Goal: Transaction & Acquisition: Purchase product/service

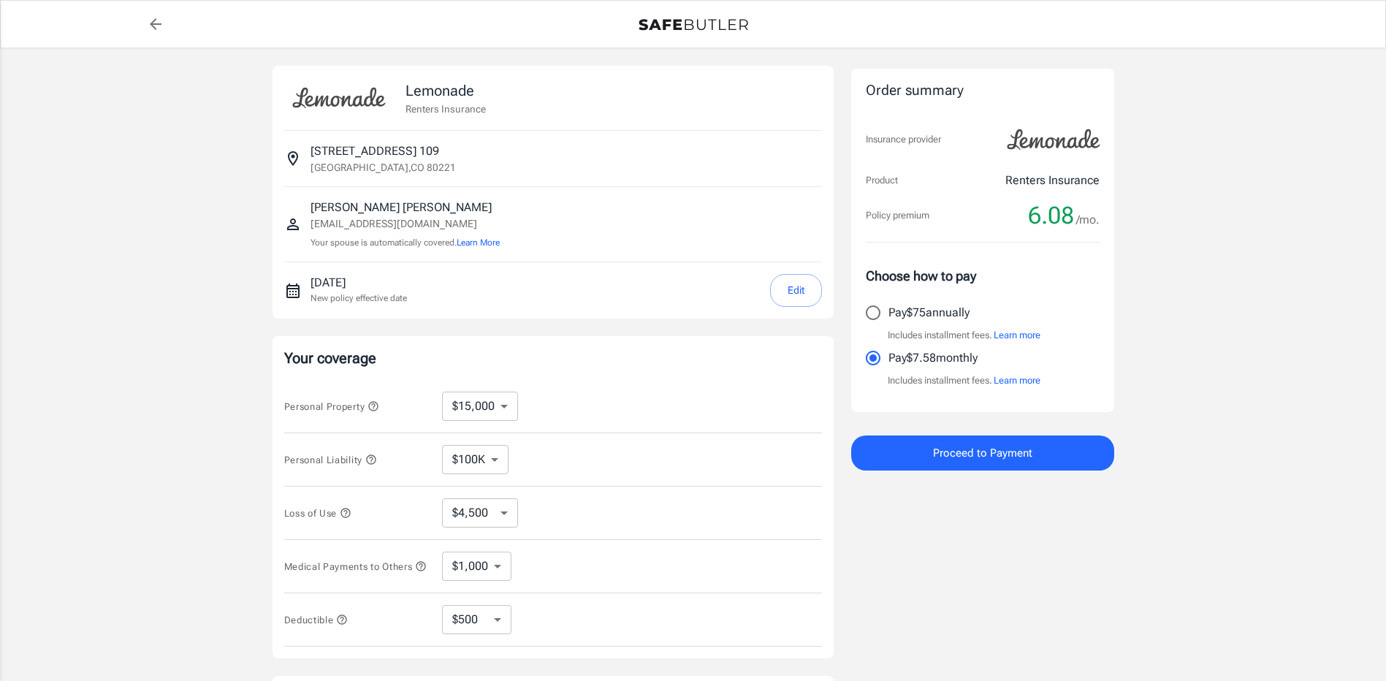
select select "15000"
select select "500"
click at [880, 306] on input "Pay $75 annually" at bounding box center [873, 312] width 31 height 31
radio input "true"
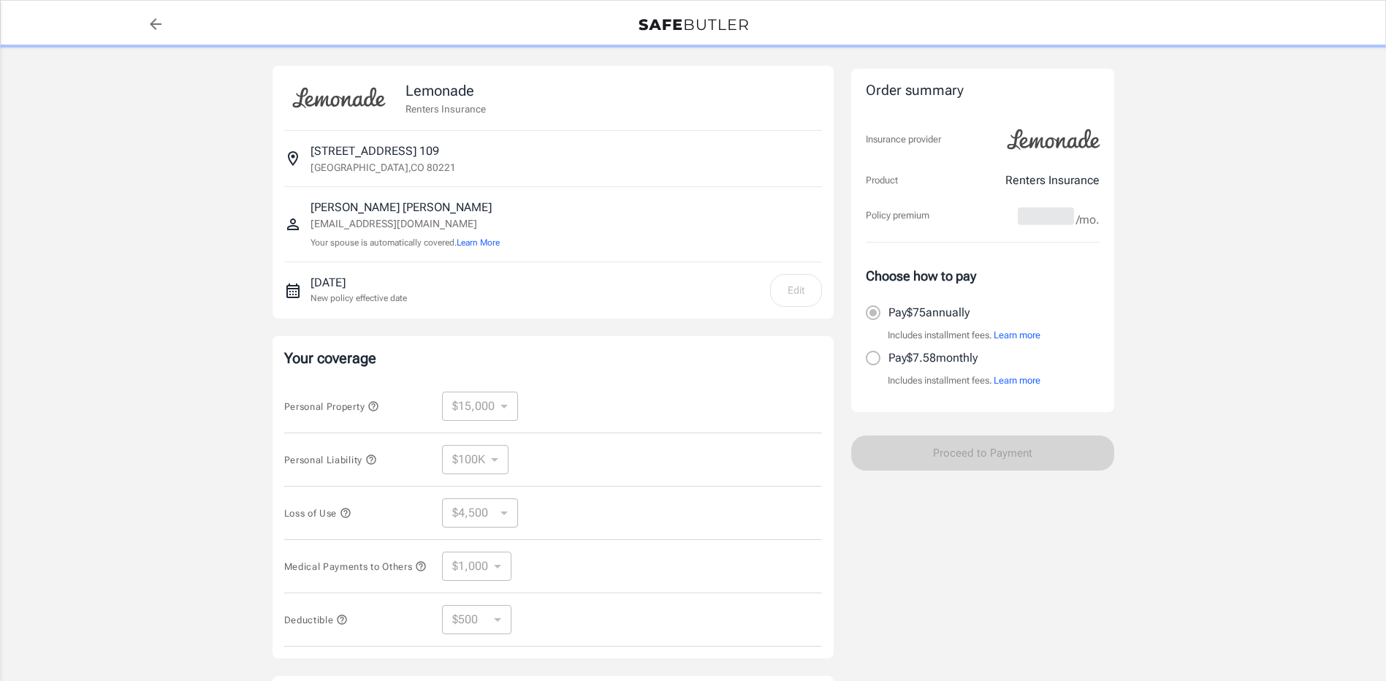
click at [570, 303] on div "[DATE] New policy effective date Edit" at bounding box center [567, 290] width 512 height 33
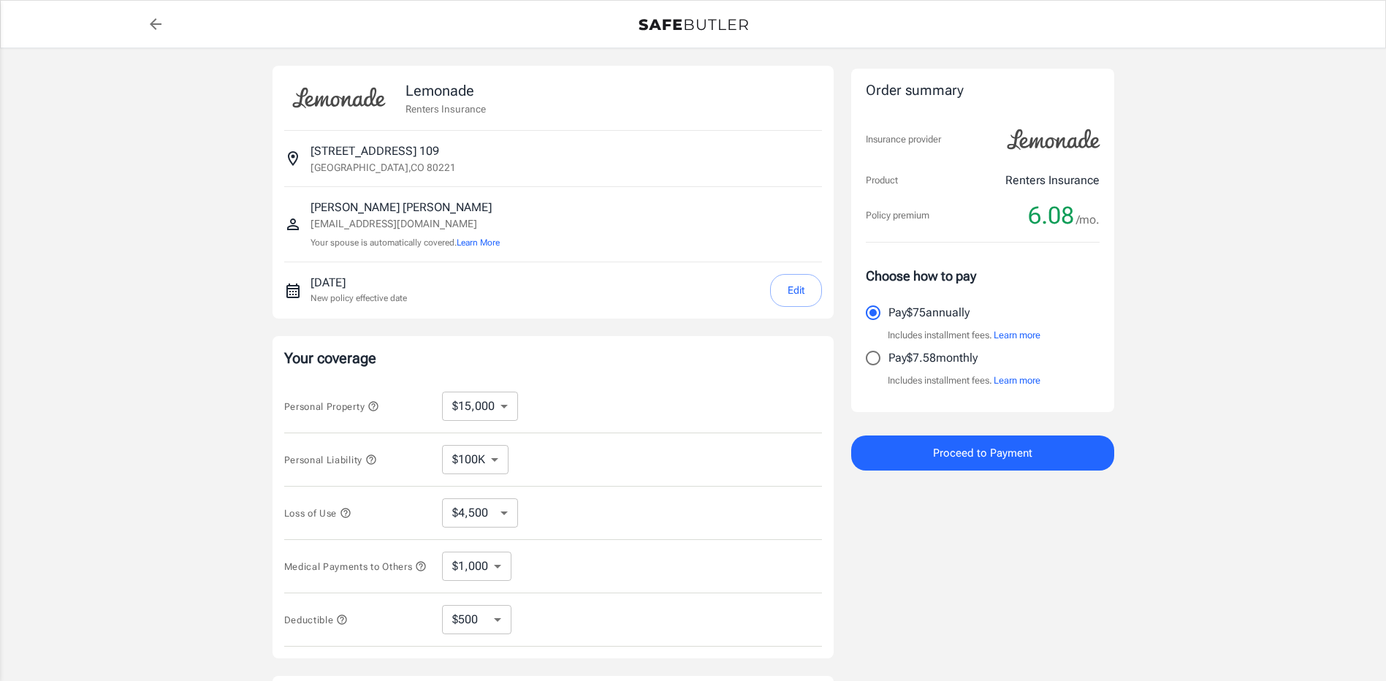
click at [1294, 240] on div "Lemonade Renters Insurance [STREET_ADDRESS] [PERSON_NAME] [EMAIL_ADDRESS][DOMAI…" at bounding box center [693, 437] width 1386 height 778
click at [1039, 456] on button "Proceed to Payment" at bounding box center [982, 453] width 263 height 35
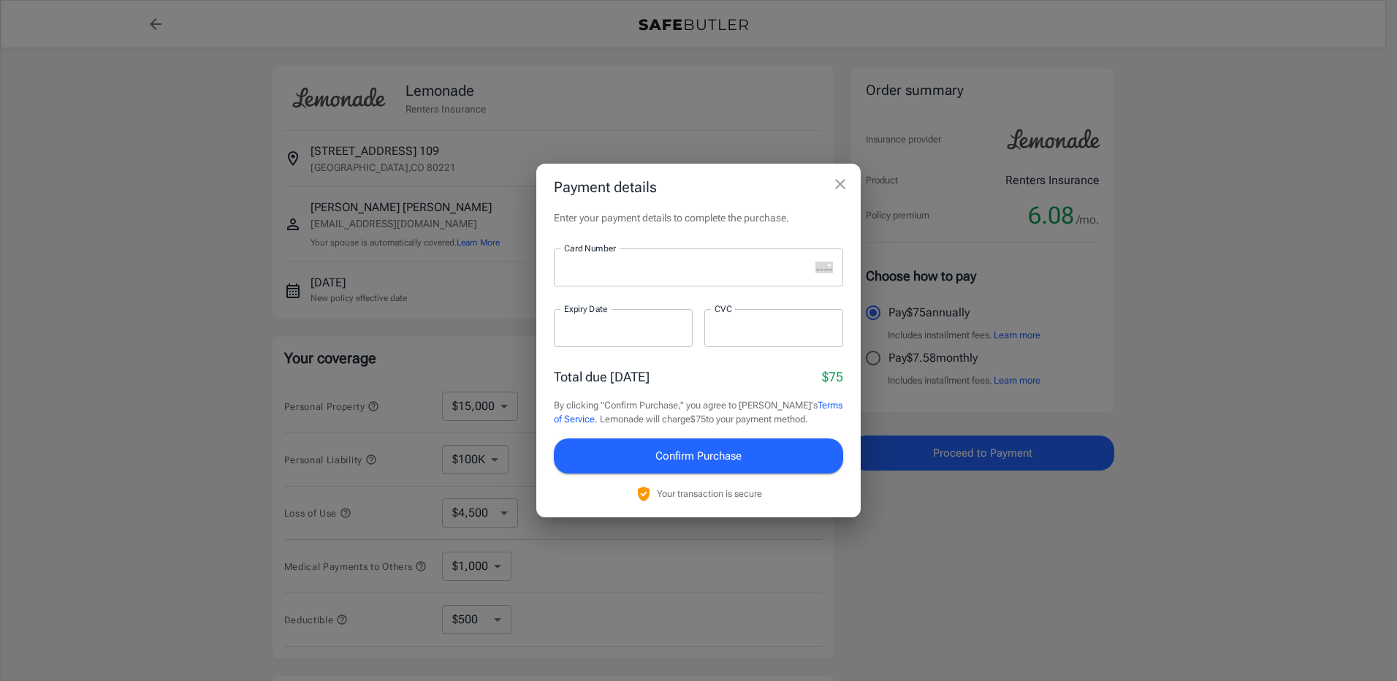
click at [650, 276] on div at bounding box center [682, 267] width 256 height 38
click at [656, 279] on div at bounding box center [682, 267] width 256 height 38
click at [659, 337] on div at bounding box center [623, 328] width 139 height 38
click at [759, 447] on button "Confirm Purchase" at bounding box center [698, 456] width 289 height 35
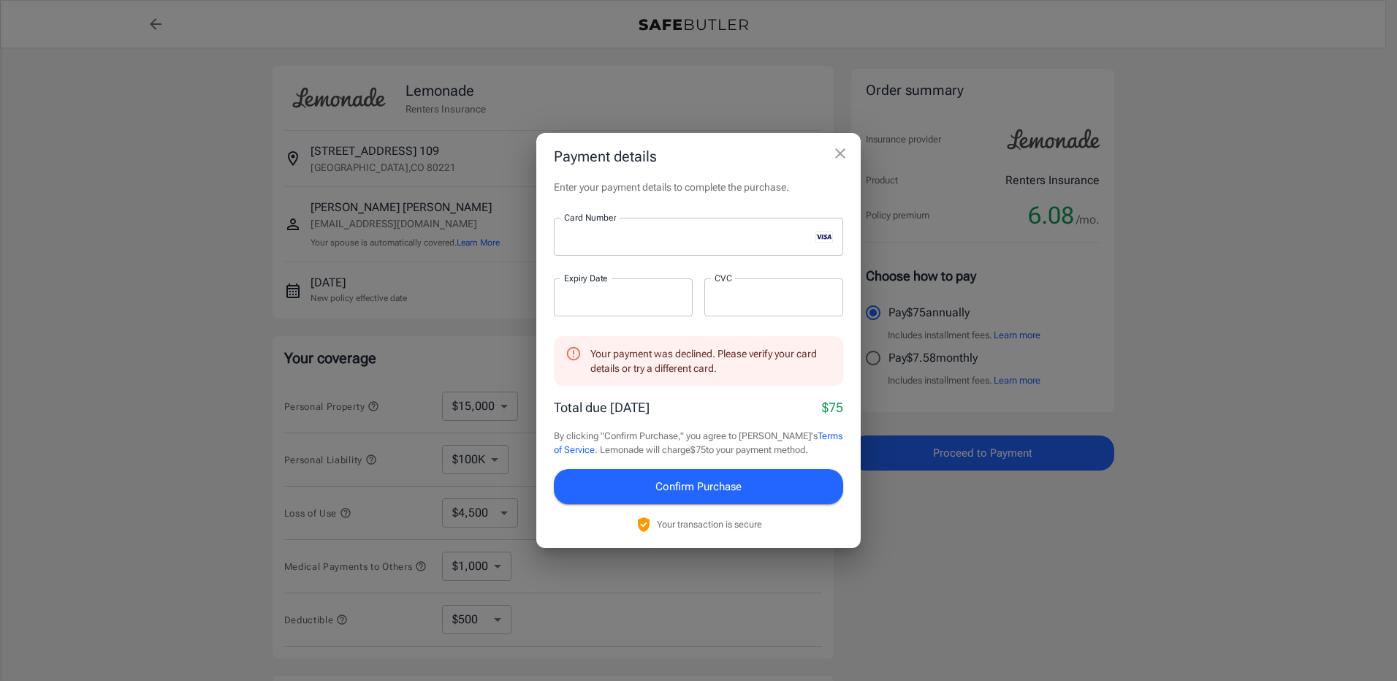
click at [651, 322] on p "​" at bounding box center [623, 326] width 118 height 15
click at [647, 305] on div at bounding box center [623, 297] width 139 height 38
drag, startPoint x: 647, startPoint y: 305, endPoint x: 660, endPoint y: 276, distance: 32.1
click at [660, 283] on div at bounding box center [623, 297] width 139 height 38
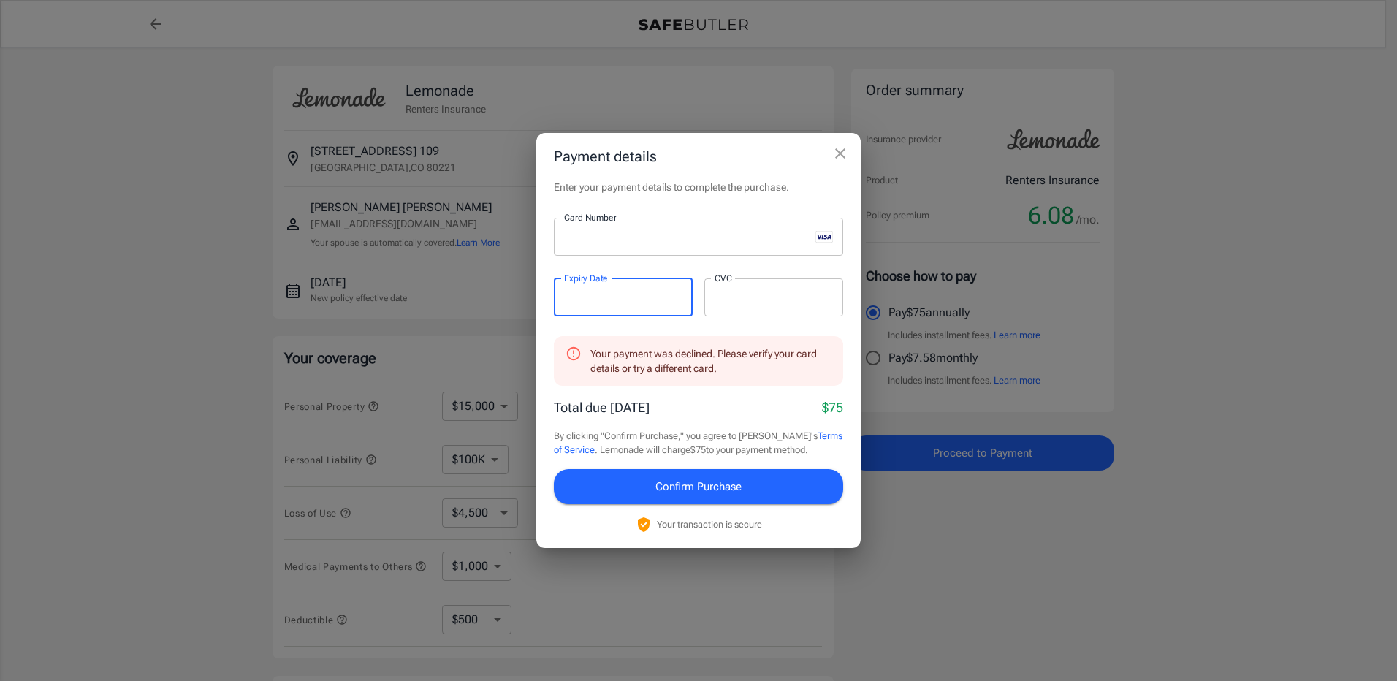
click at [793, 166] on h2 "Payment details" at bounding box center [698, 156] width 324 height 47
click at [686, 491] on span "Confirm Purchase" at bounding box center [699, 486] width 86 height 19
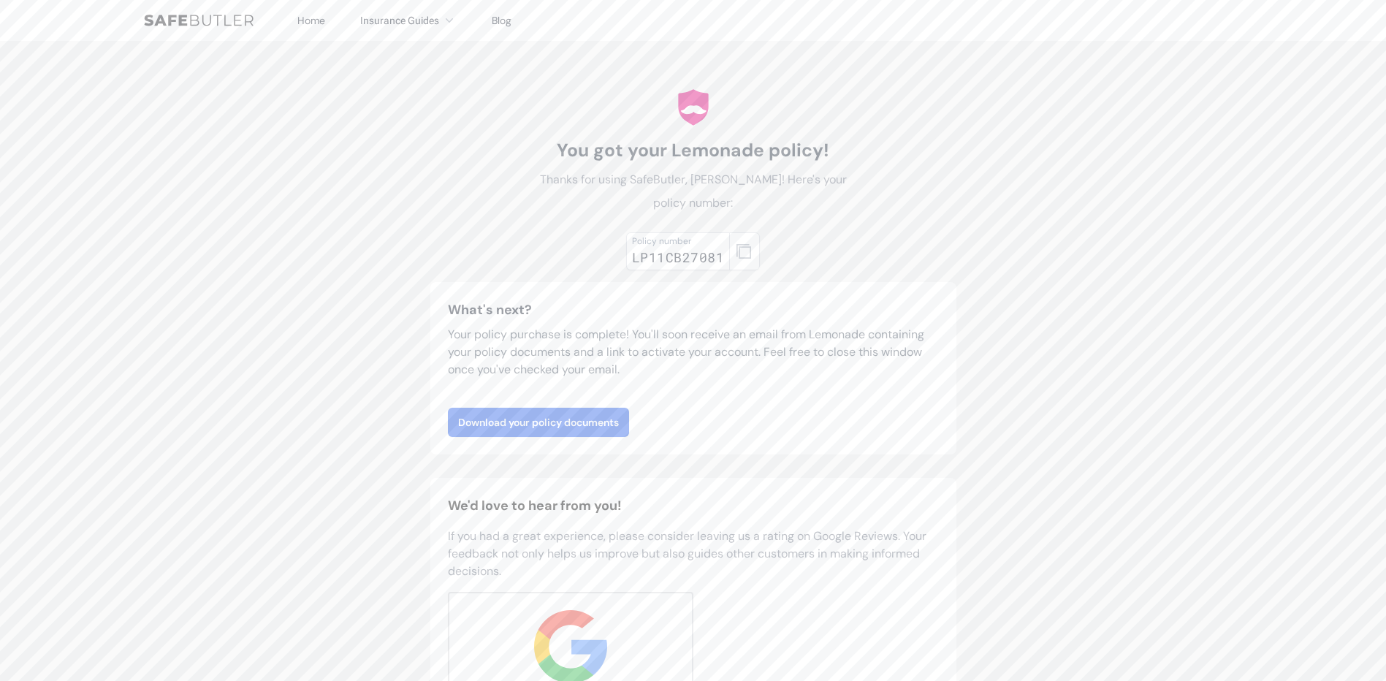
click at [667, 409] on div "Download your policy documents" at bounding box center [693, 422] width 491 height 29
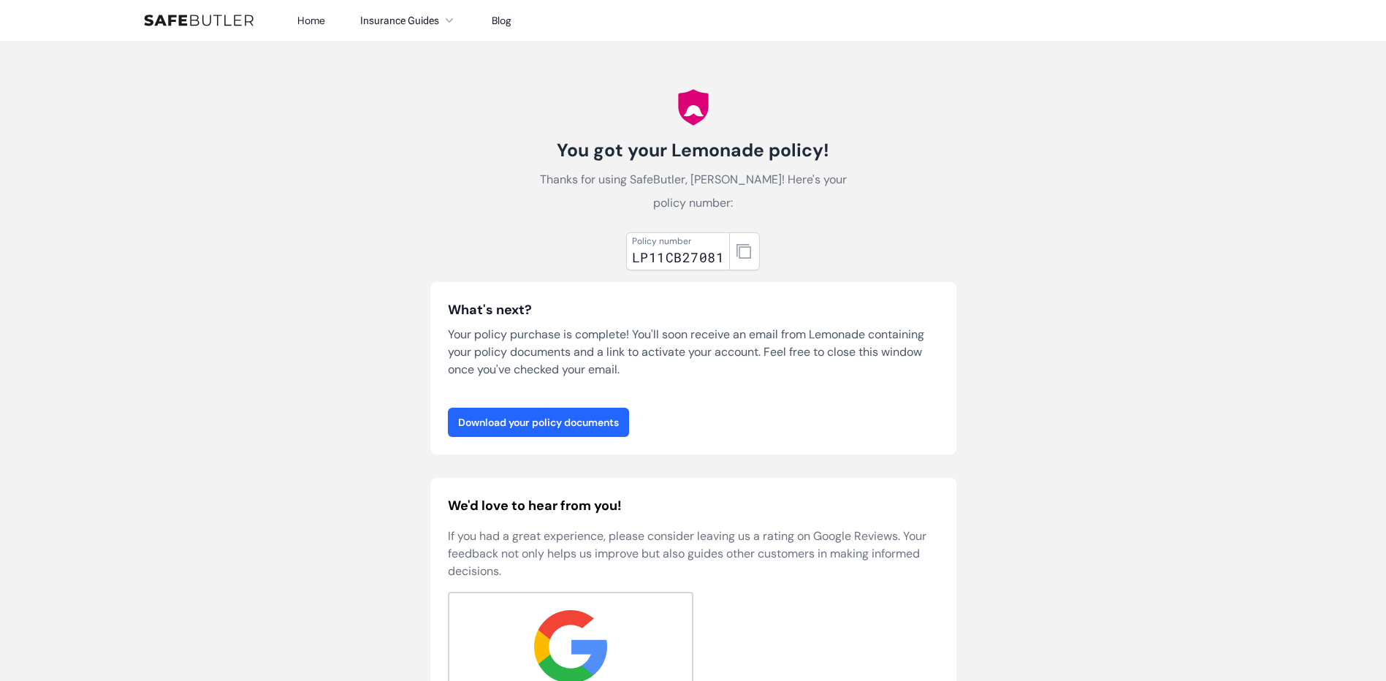
click at [533, 428] on link "Download your policy documents" at bounding box center [538, 422] width 181 height 29
click at [916, 132] on div "You got your Lemonade policy! Thanks for using SafeButler, [PERSON_NAME]! Here'…" at bounding box center [693, 436] width 561 height 791
